Goal: Check status

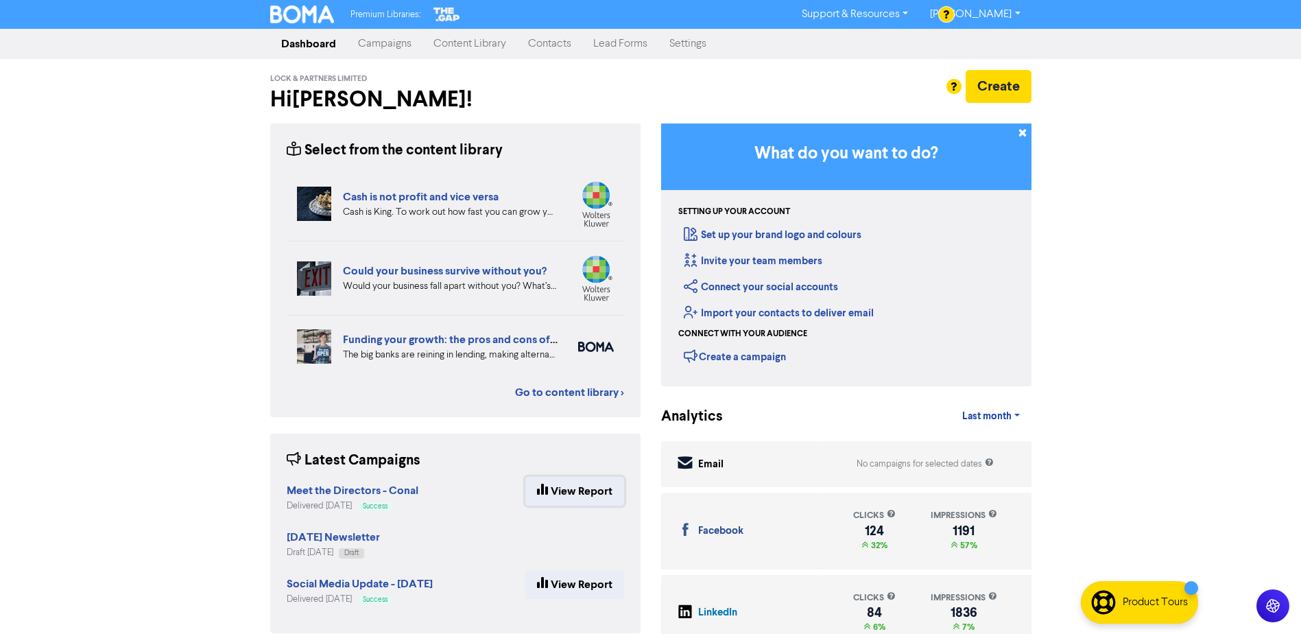
drag, startPoint x: 560, startPoint y: 495, endPoint x: 567, endPoint y: 495, distance: 6.9
click at [561, 495] on link "View Report" at bounding box center [574, 491] width 99 height 29
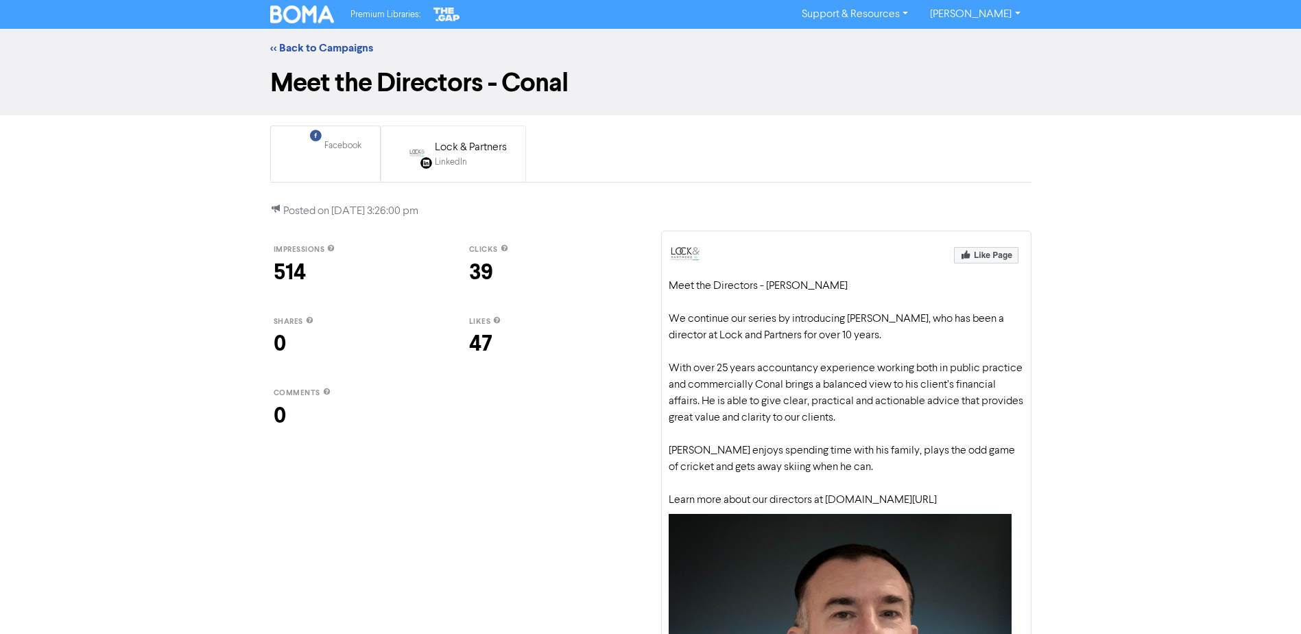
click at [479, 152] on div "Lock & Partners" at bounding box center [471, 147] width 72 height 16
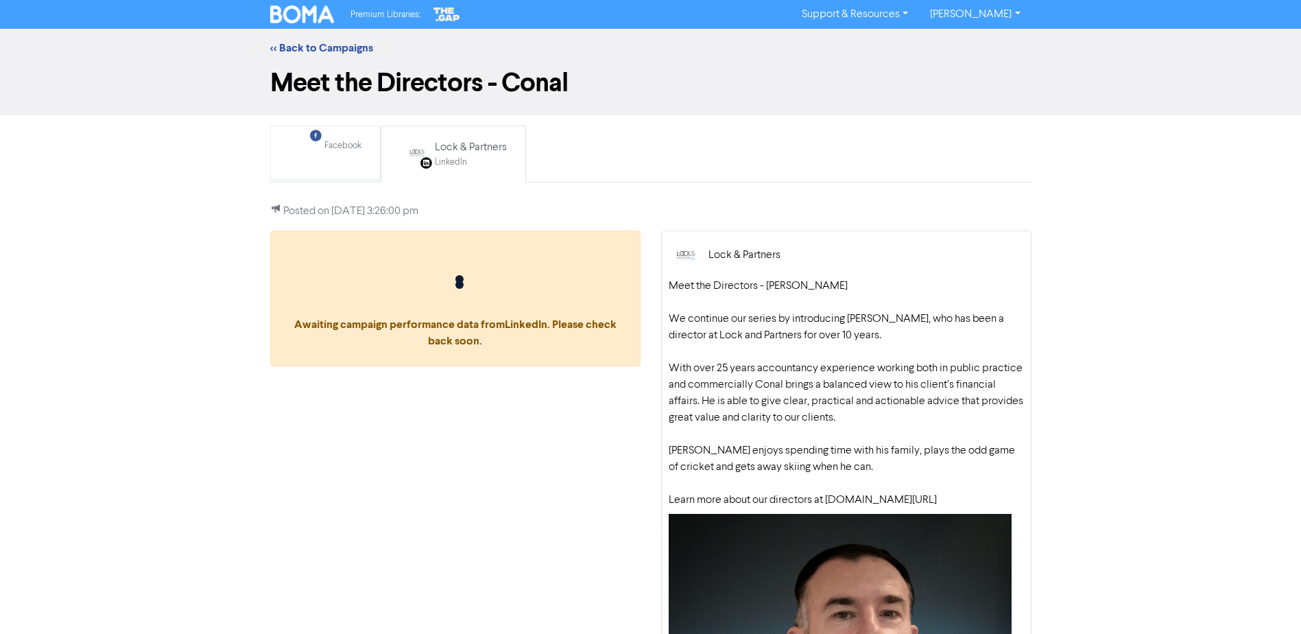
click at [335, 158] on div "Facebook" at bounding box center [342, 152] width 37 height 27
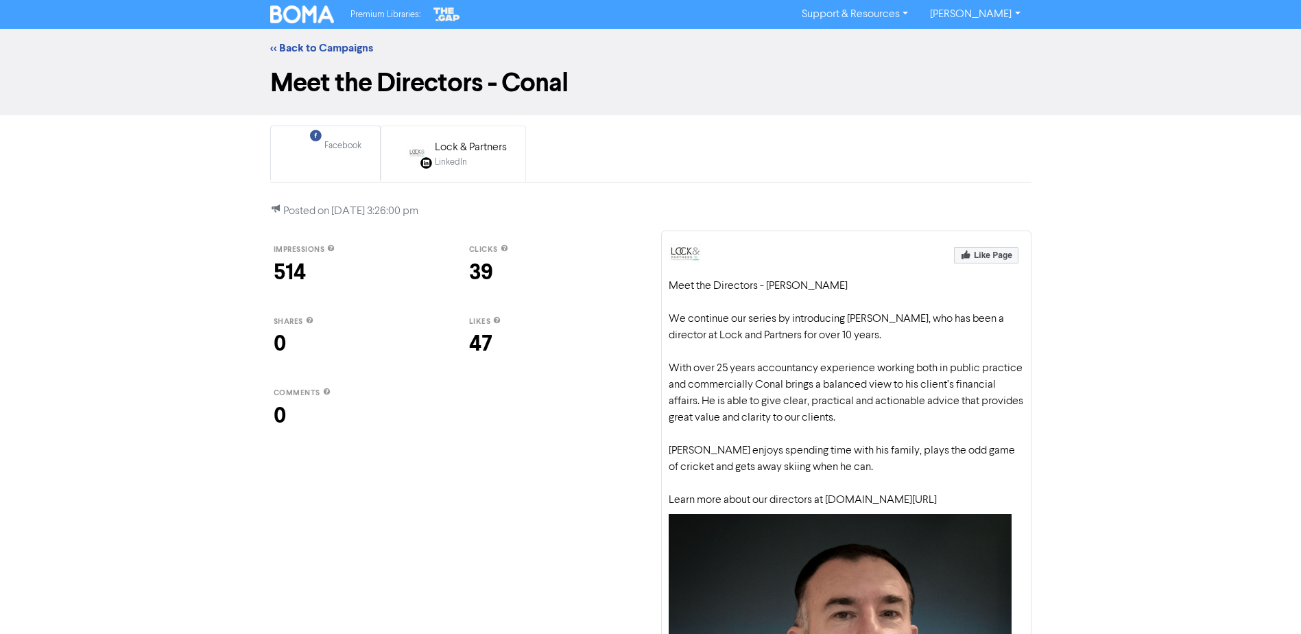
click at [442, 141] on div "Lock & Partners" at bounding box center [471, 147] width 72 height 16
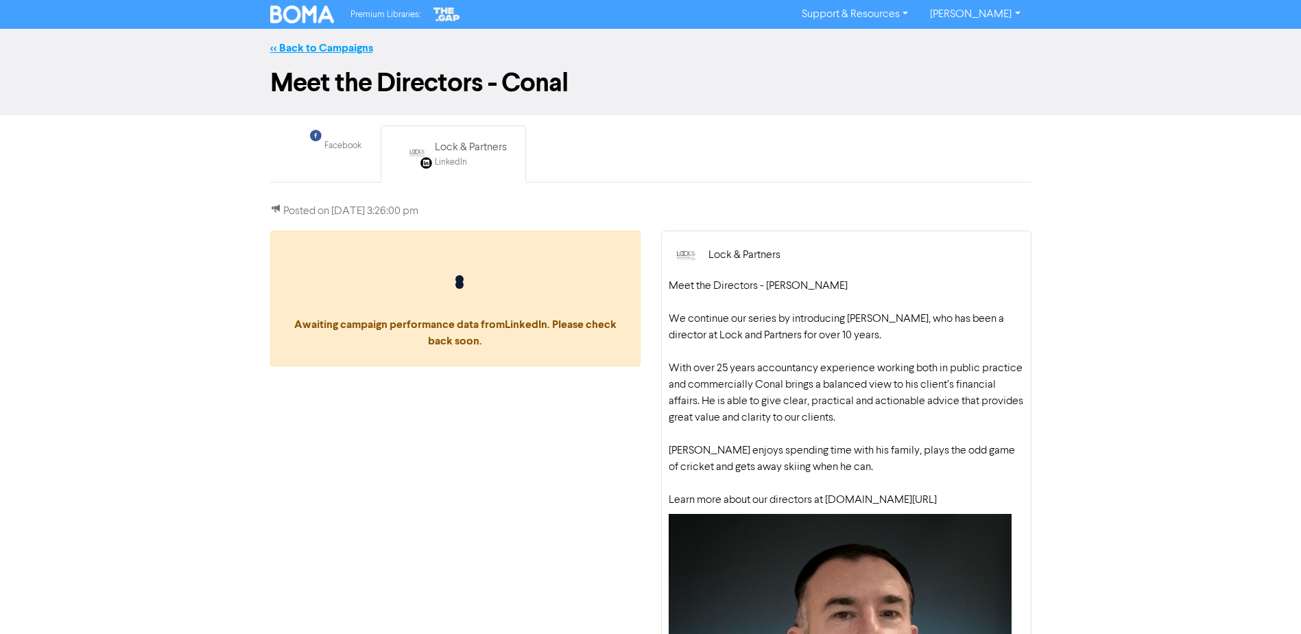
click at [365, 52] on link "<< Back to Campaigns" at bounding box center [321, 48] width 103 height 14
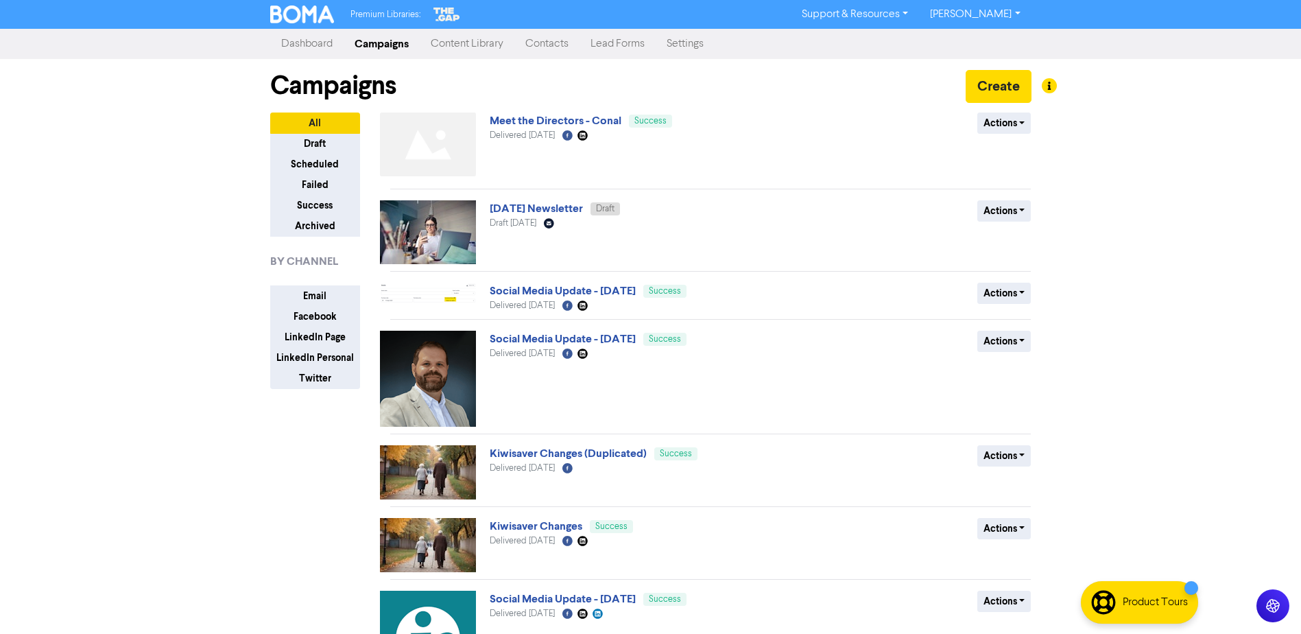
click at [305, 48] on link "Dashboard" at bounding box center [306, 43] width 73 height 27
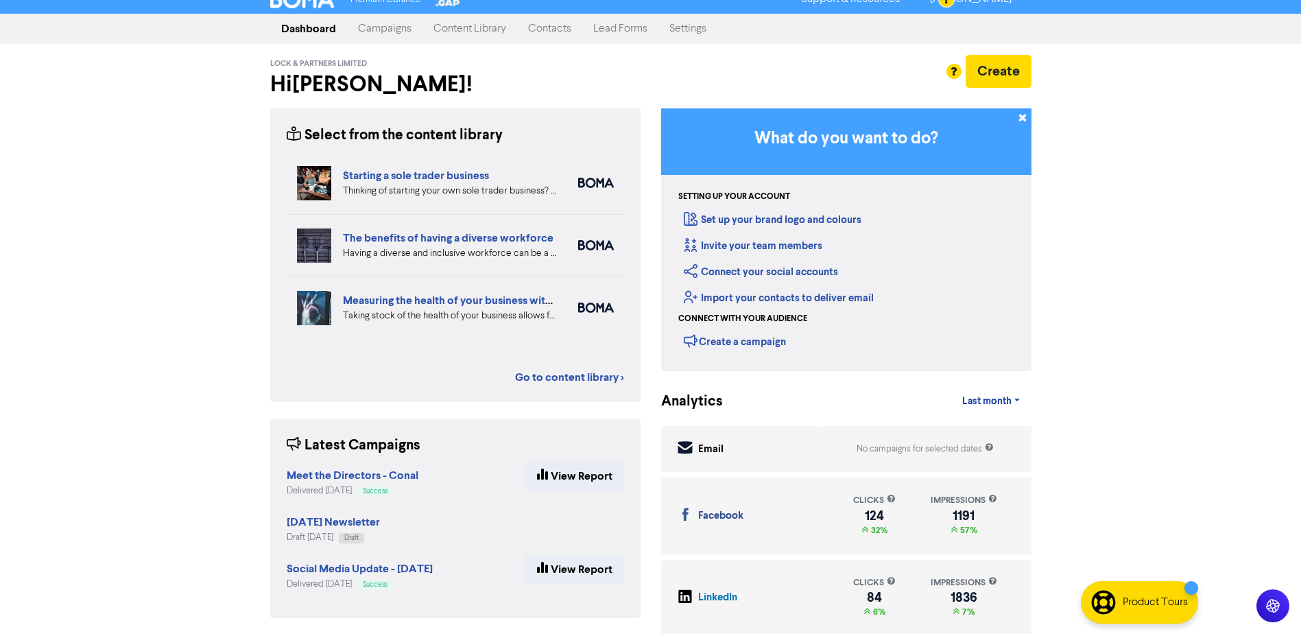
scroll to position [23, 0]
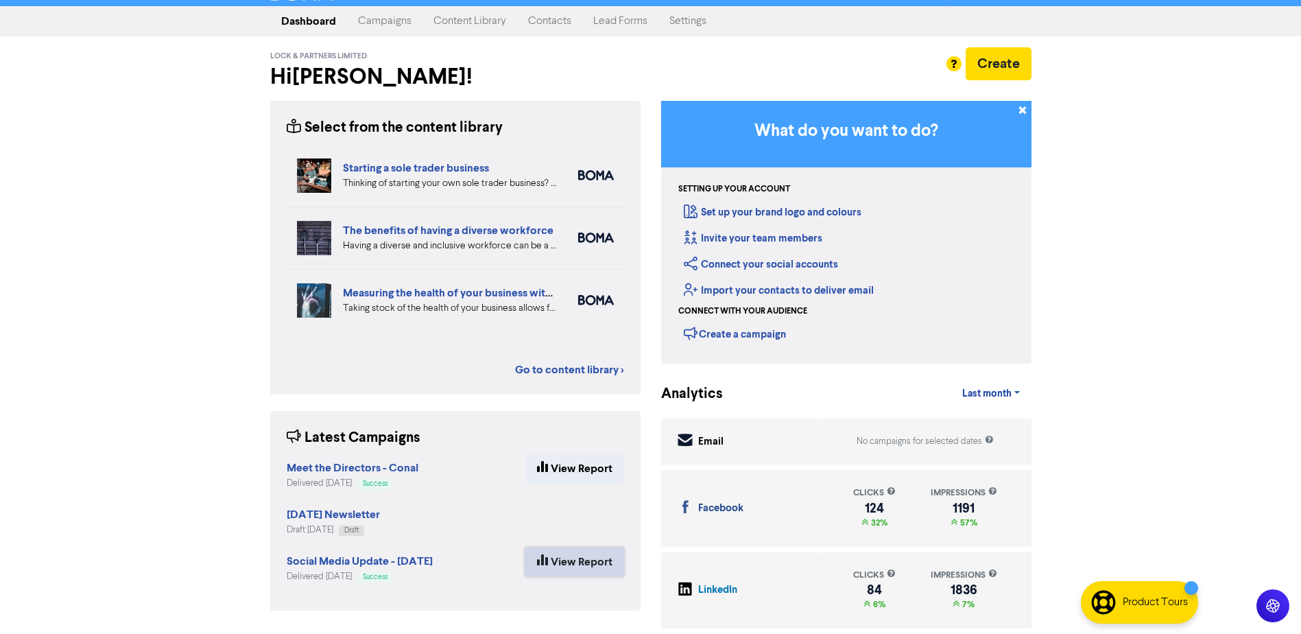
click at [581, 571] on link "View Report" at bounding box center [574, 561] width 99 height 29
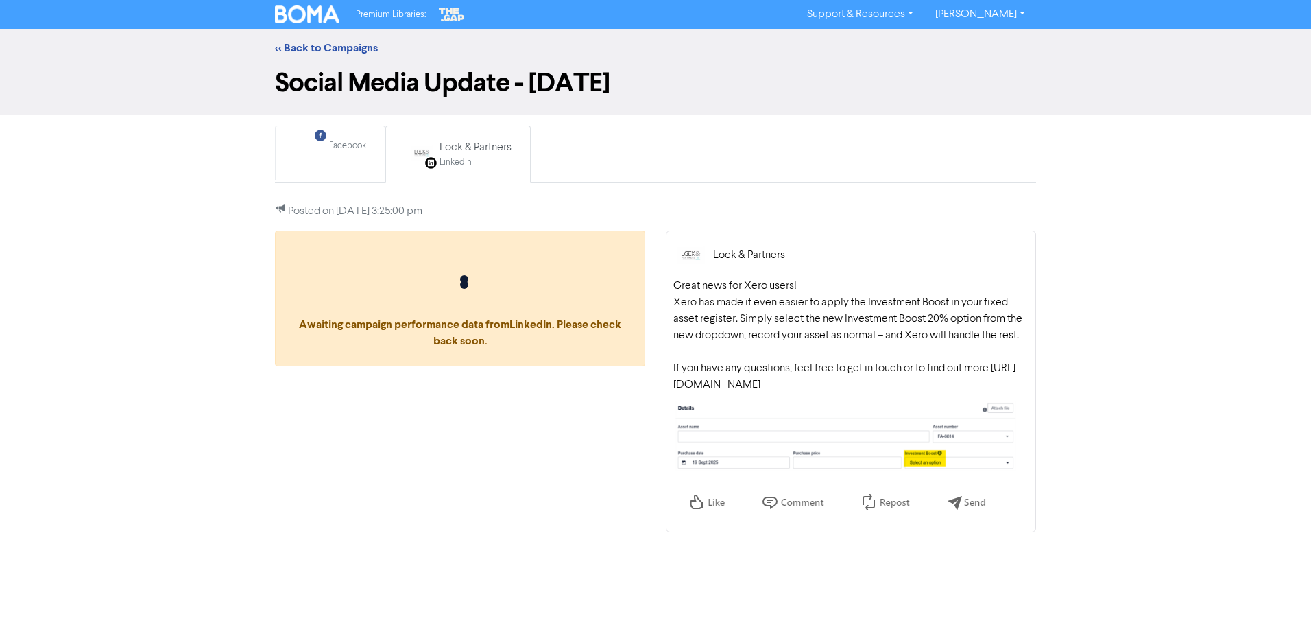
click at [329, 155] on div "Facebook" at bounding box center [347, 152] width 37 height 27
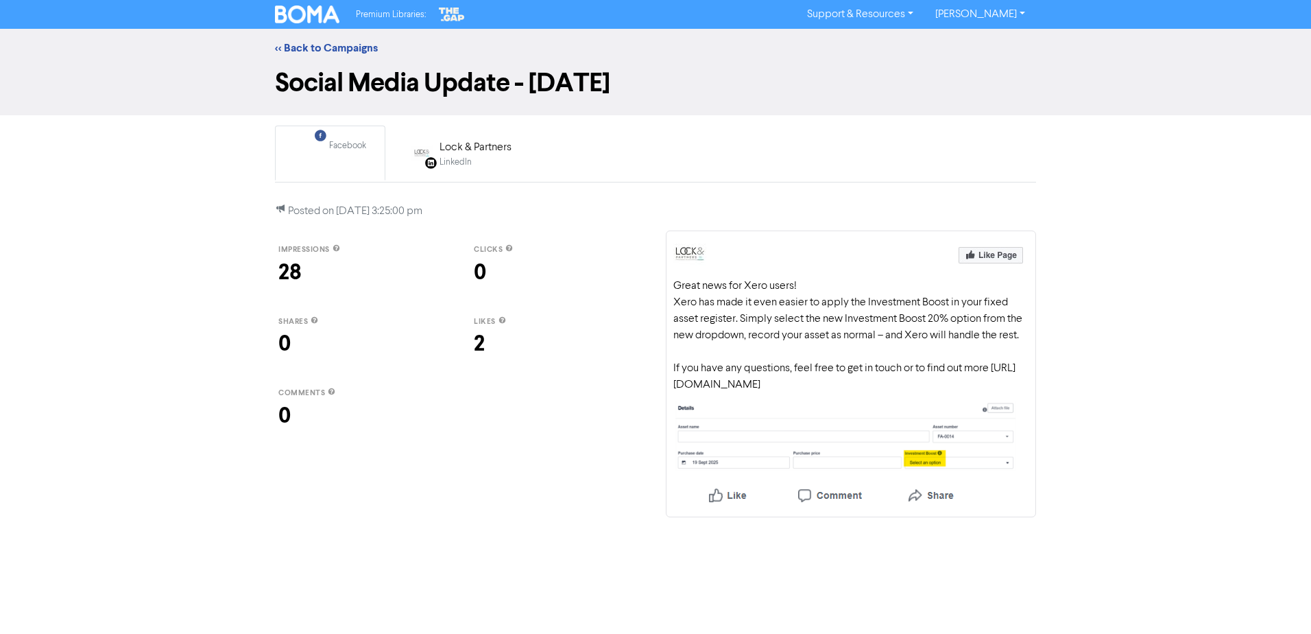
click at [296, 9] on img at bounding box center [307, 14] width 64 height 18
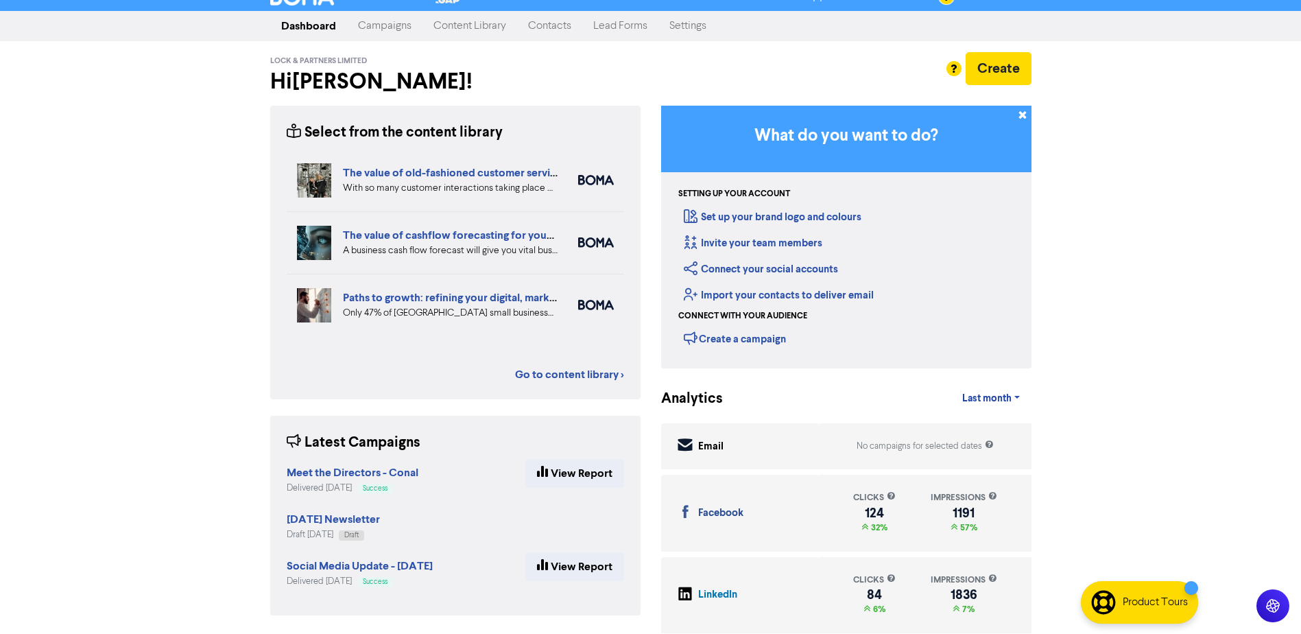
scroll to position [23, 0]
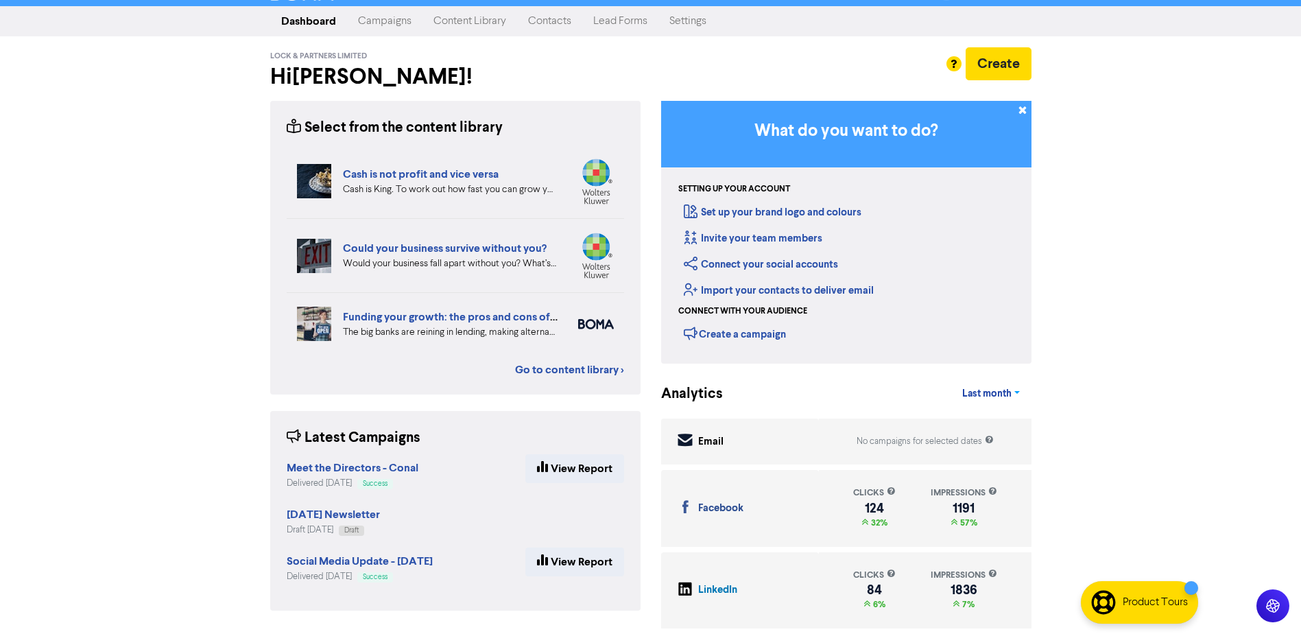
click at [982, 387] on link "Last month" at bounding box center [991, 393] width 80 height 27
click at [995, 425] on button "Last 7 days" at bounding box center [1006, 427] width 108 height 22
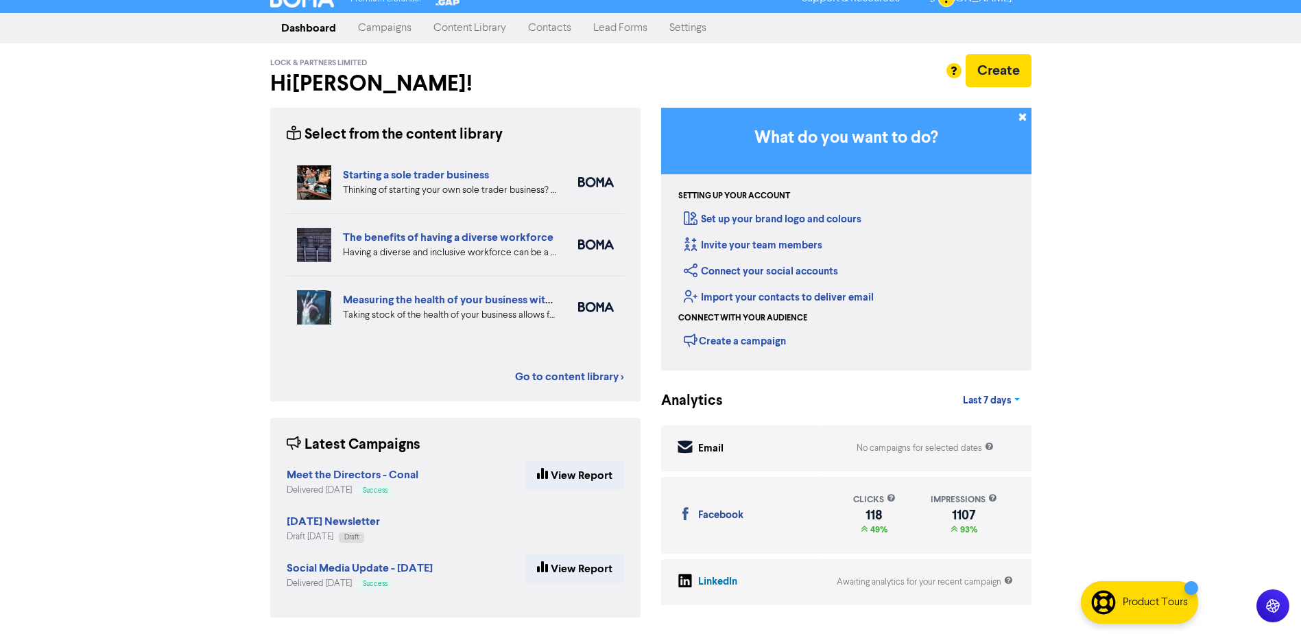
click at [992, 404] on span "Last 7 days" at bounding box center [987, 400] width 49 height 12
click at [993, 477] on button "Custom dates" at bounding box center [1007, 478] width 108 height 22
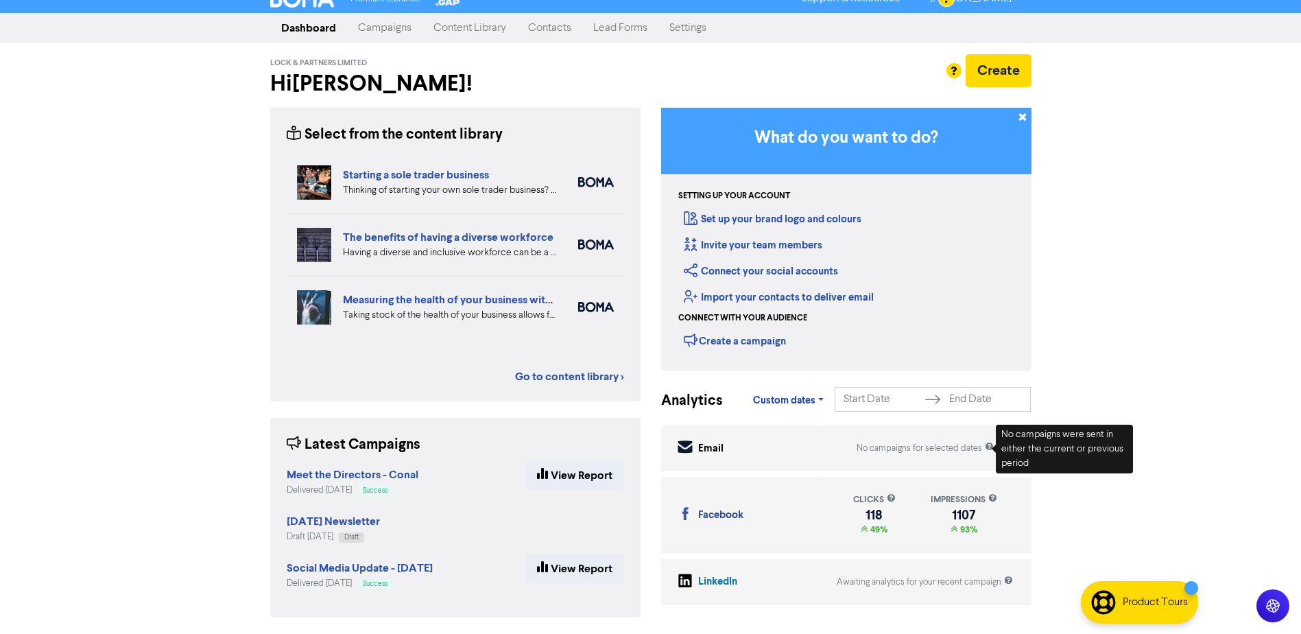
click at [971, 448] on div "No campaigns for selected dates" at bounding box center [925, 448] width 137 height 13
click at [781, 405] on span "Custom dates" at bounding box center [784, 400] width 62 height 12
click at [152, 182] on div "Premium Libraries: Support & Resources Video Tutorials FAQ & Guides Marketing E…" at bounding box center [650, 301] width 1301 height 634
